Goal: Transaction & Acquisition: Purchase product/service

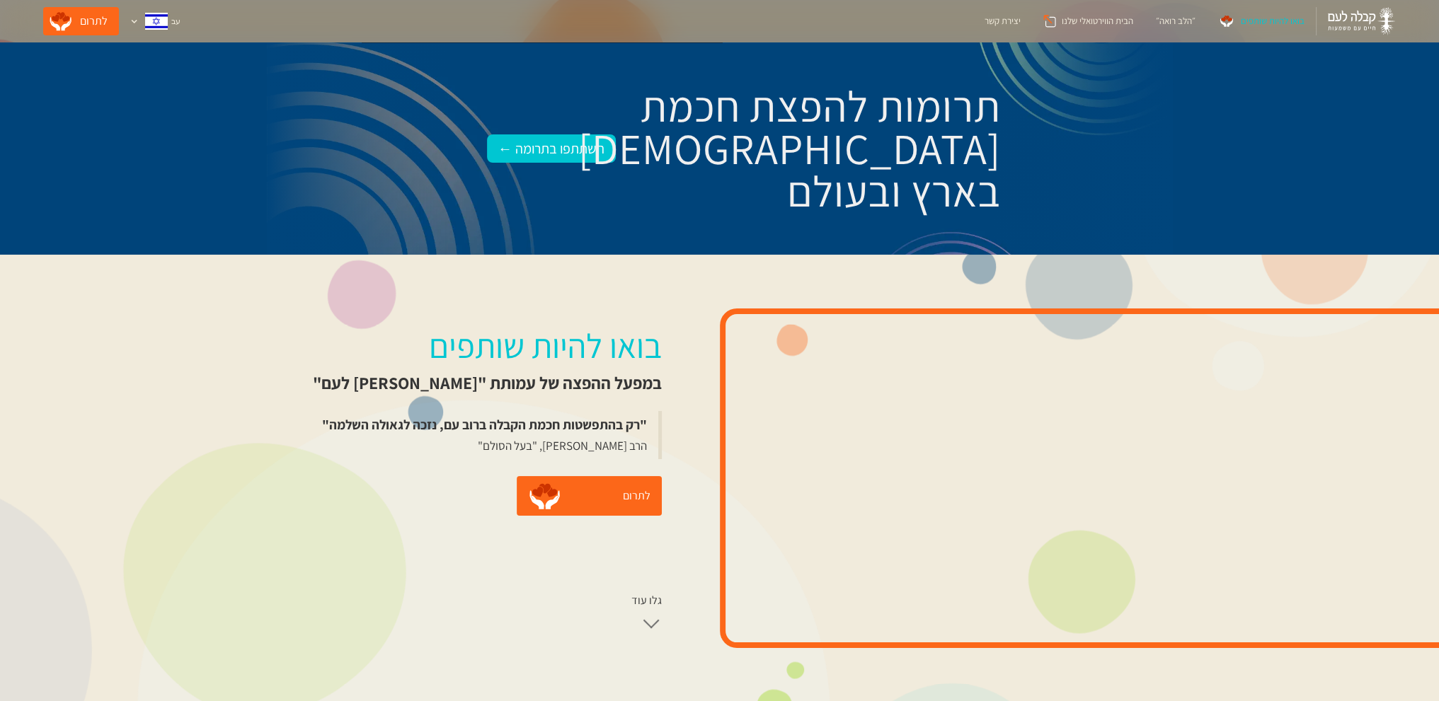
click at [1263, 21] on div "בואו להיות שותפים" at bounding box center [1273, 21] width 64 height 14
click at [534, 148] on div "השתתפו בתרומה ←" at bounding box center [551, 148] width 106 height 23
click at [130, 21] on div at bounding box center [134, 22] width 8 height 8
click at [1171, 21] on div "״הלב רואה״" at bounding box center [1176, 21] width 40 height 14
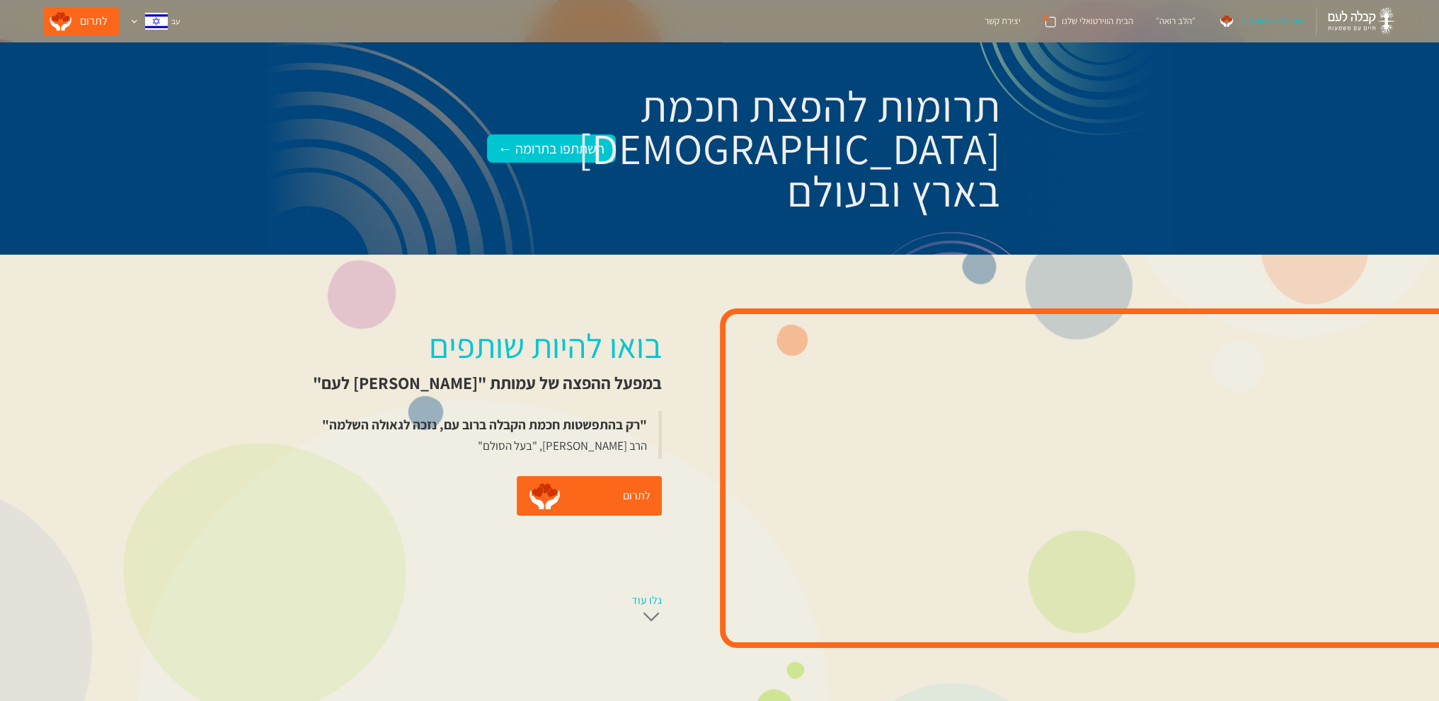
click at [643, 621] on div at bounding box center [650, 618] width 21 height 21
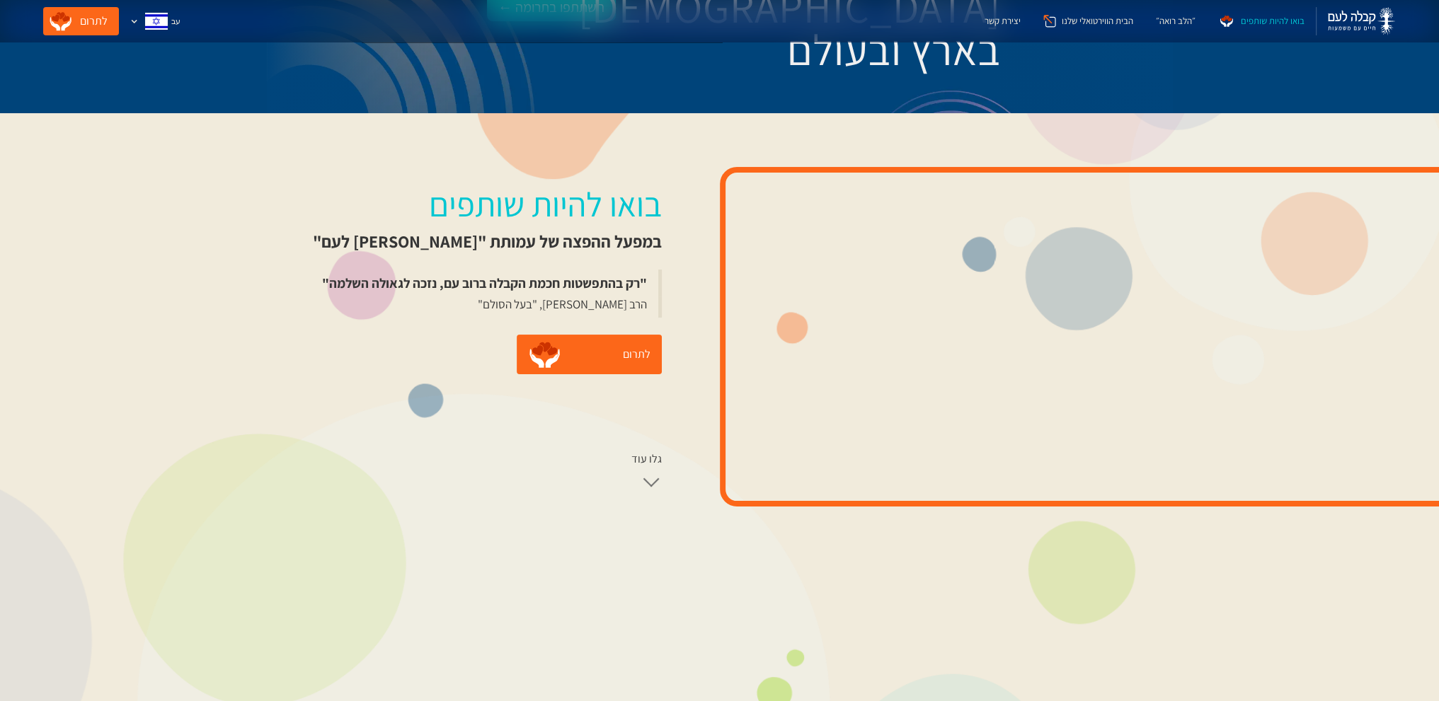
scroll to position [71, 0]
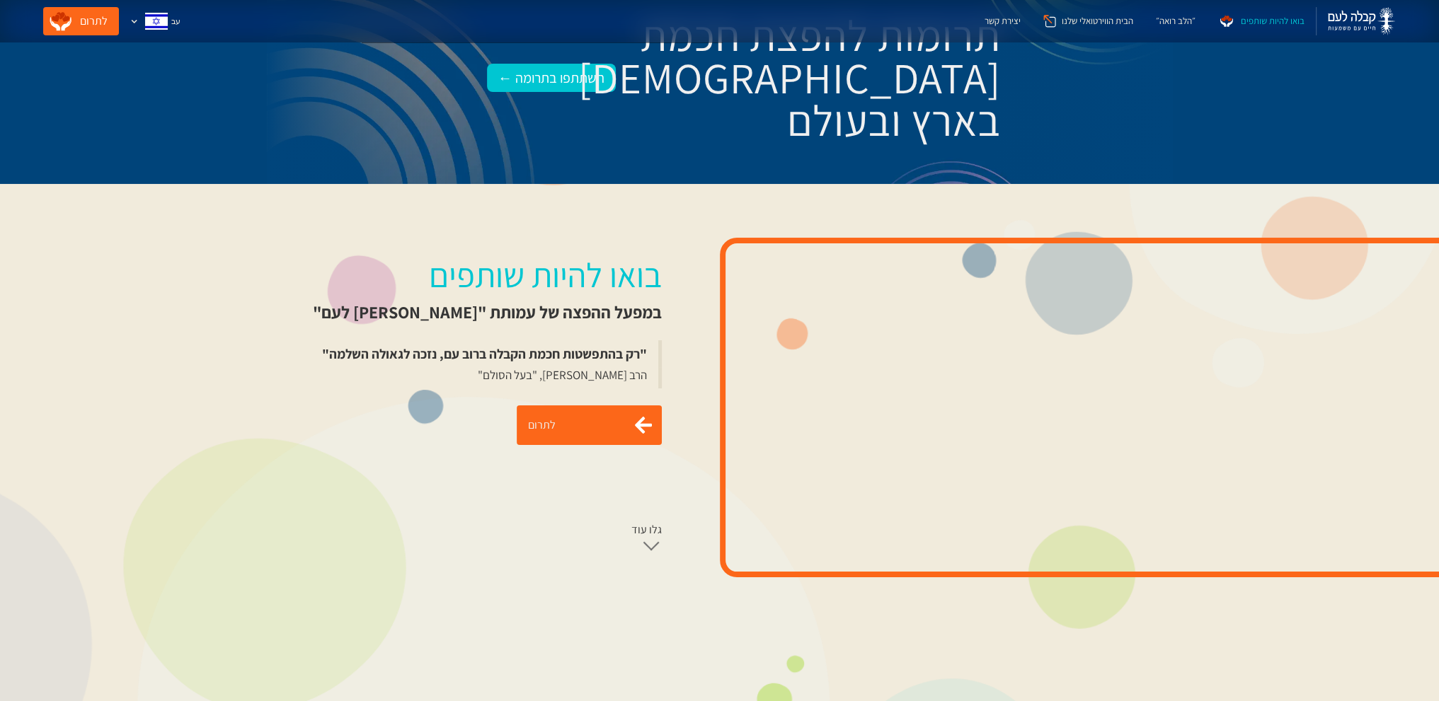
click at [602, 426] on link "לתרום" at bounding box center [589, 426] width 145 height 40
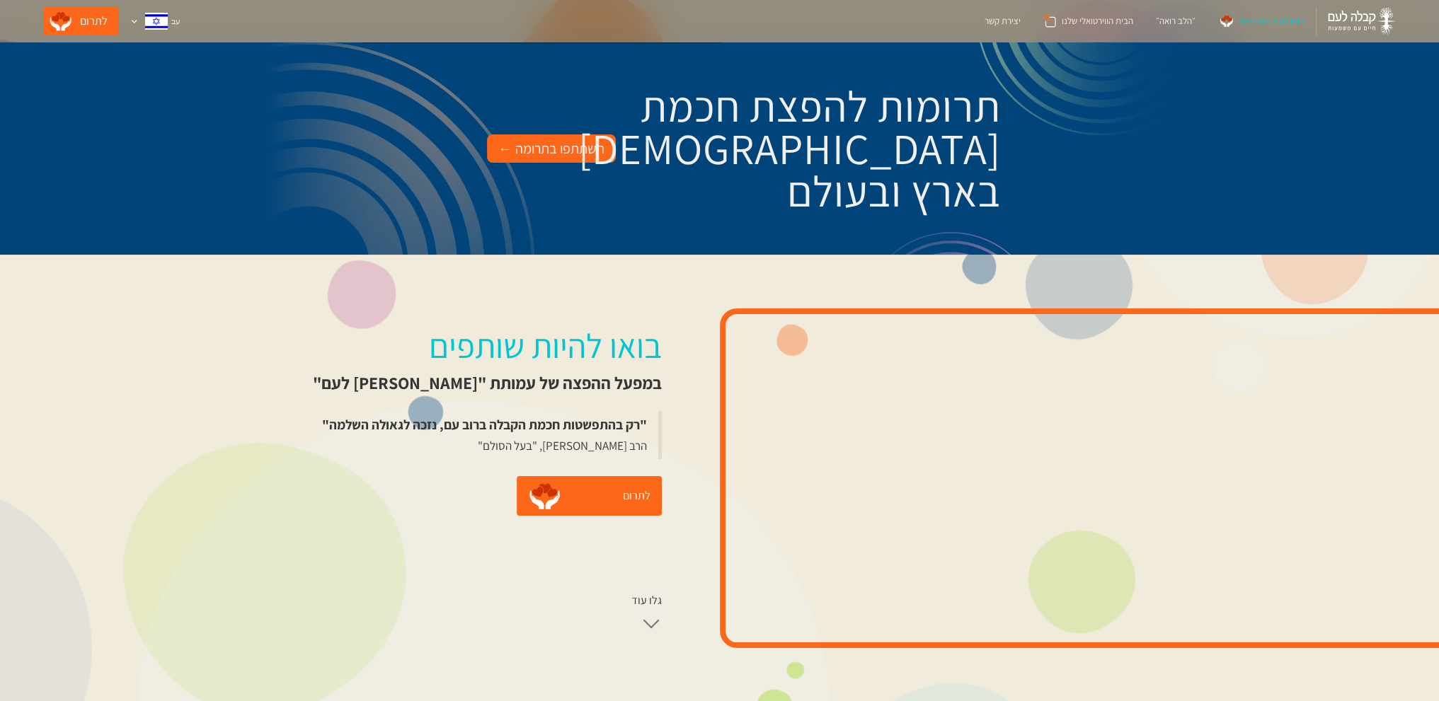
click at [530, 150] on div "השתתפו בתרומה ←" at bounding box center [551, 148] width 106 height 23
click at [555, 146] on div "השתתפו בתרומה ←" at bounding box center [551, 148] width 106 height 23
